Goal: Task Accomplishment & Management: Use online tool/utility

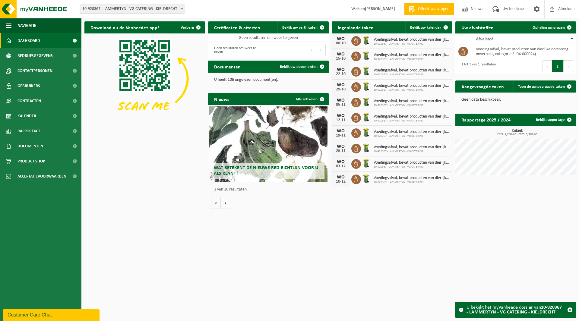
click at [128, 11] on span "10-920367 - LAMMERTYN - VG CATERING - KIELDRECHT" at bounding box center [132, 9] width 105 height 8
type input "kantin"
select select "172540"
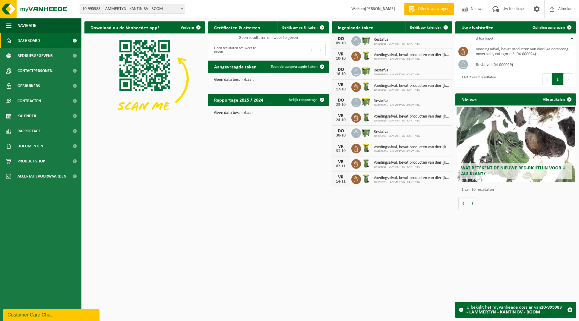
click at [126, 10] on span "10-995983 - LAMMERTYN - KANTIN BV - BOOM" at bounding box center [132, 9] width 105 height 8
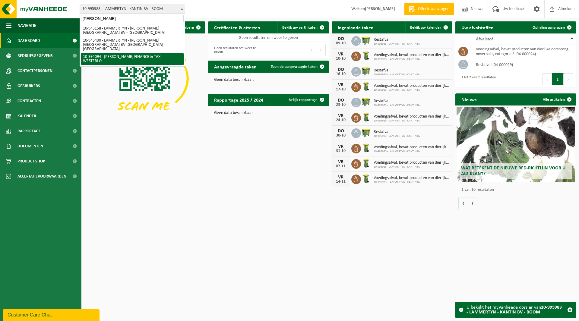
type input "moore"
select select "171360"
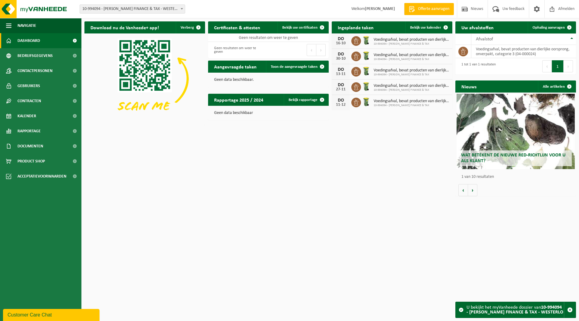
click at [127, 13] on span "10-994094 - [PERSON_NAME] FINANCE & TAX - WESTERLO" at bounding box center [132, 9] width 105 height 8
type input "MK s"
select select "148570"
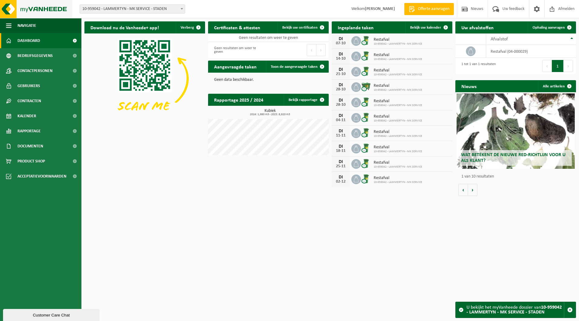
click at [54, 10] on img at bounding box center [36, 9] width 72 height 18
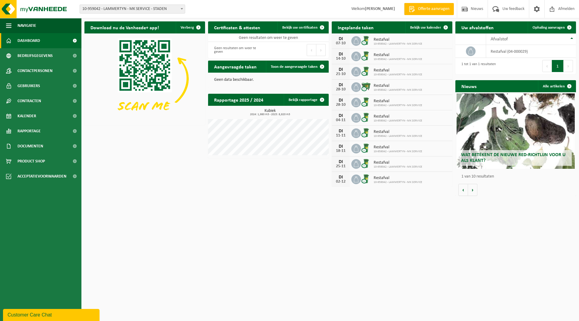
click at [142, 10] on span "10-959042 - LAMMERTYN - MK SERVICE - STADEN" at bounding box center [132, 9] width 105 height 8
type input "sporth"
select select "110949"
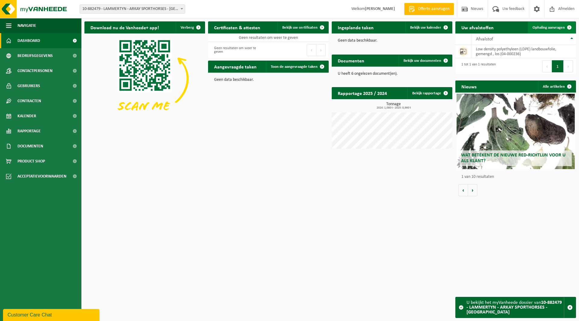
click at [536, 28] on span "Ophaling aanvragen" at bounding box center [548, 28] width 32 height 4
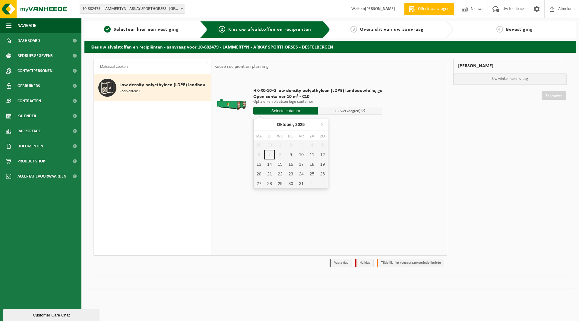
click at [284, 111] on input "text" at bounding box center [285, 111] width 65 height 8
click at [290, 157] on div "9" at bounding box center [290, 155] width 11 height 10
type input "Van 2025-10-09"
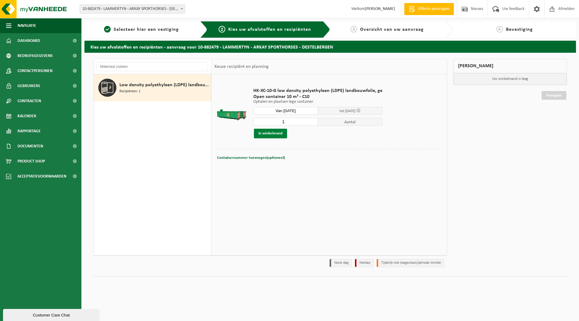
click at [277, 137] on button "In winkelmand" at bounding box center [270, 134] width 33 height 10
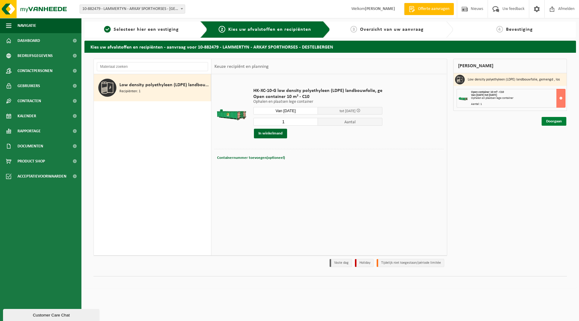
click at [551, 120] on link "Doorgaan" at bounding box center [553, 121] width 25 height 9
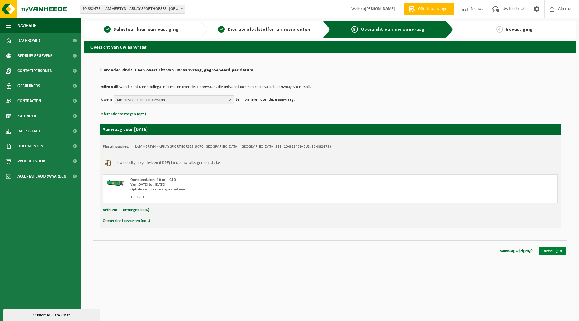
click at [552, 248] on link "Bevestigen" at bounding box center [552, 251] width 27 height 9
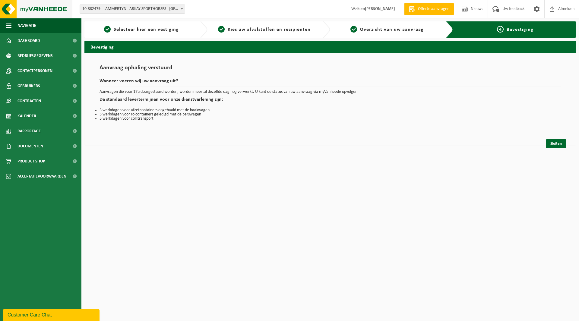
click at [41, 11] on img at bounding box center [36, 9] width 72 height 18
